Goal: Use online tool/utility

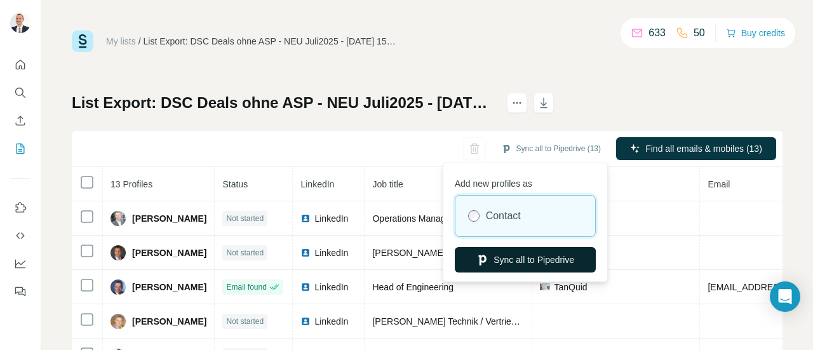
click at [522, 258] on button "Sync all to Pipedrive" at bounding box center [525, 259] width 141 height 25
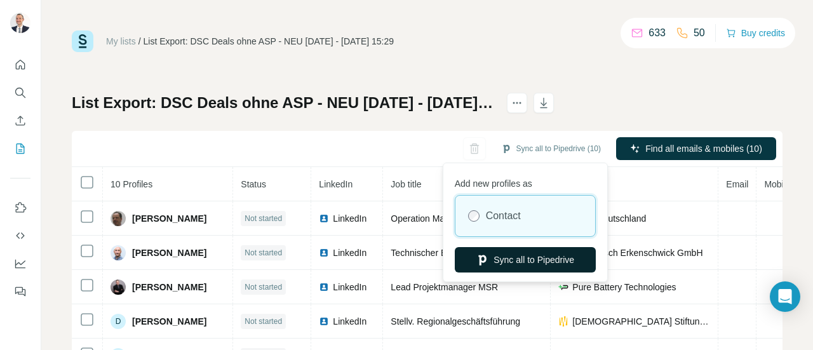
click at [528, 262] on button "Sync all to Pipedrive" at bounding box center [525, 259] width 141 height 25
